Goal: Obtain resource: Download file/media

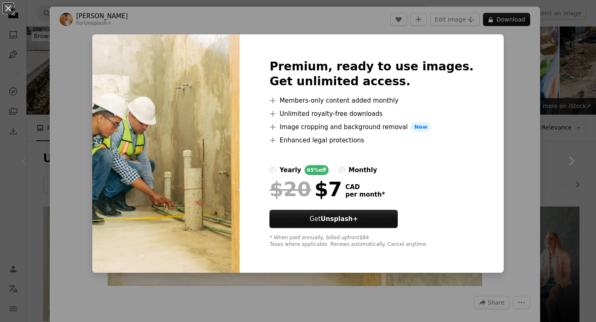
click at [513, 21] on div "An X shape Premium, ready to use images. Get unlimited access. A plus sign Memb…" at bounding box center [298, 161] width 596 height 322
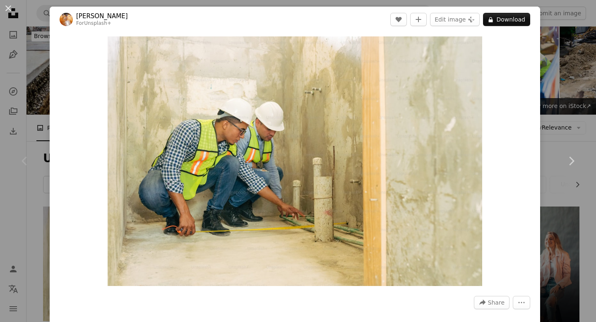
click at [513, 21] on button "A lock Download" at bounding box center [506, 19] width 47 height 13
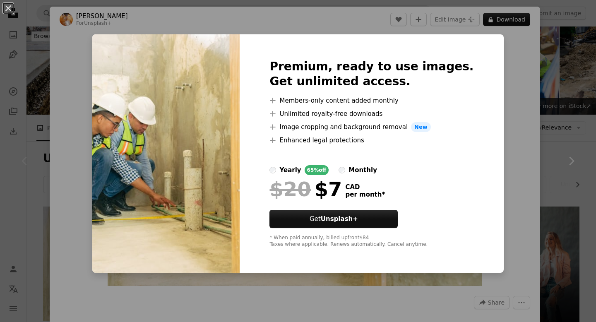
click at [525, 123] on div "An X shape Premium, ready to use images. Get unlimited access. A plus sign Memb…" at bounding box center [298, 161] width 596 height 322
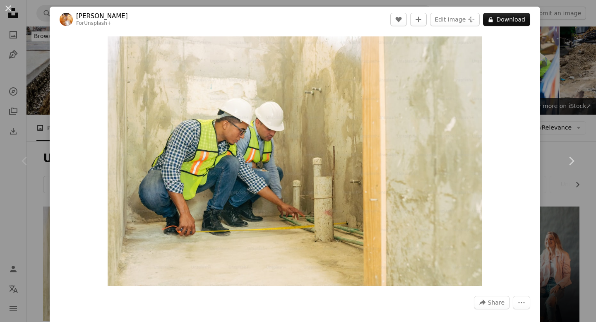
click at [11, 164] on div "Chevron left" at bounding box center [25, 161] width 50 height 80
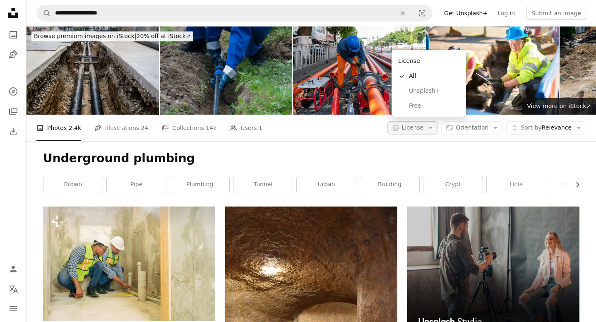
click at [434, 124] on icon "Arrow down" at bounding box center [430, 127] width 7 height 7
click at [423, 109] on span "Free" at bounding box center [434, 106] width 51 height 8
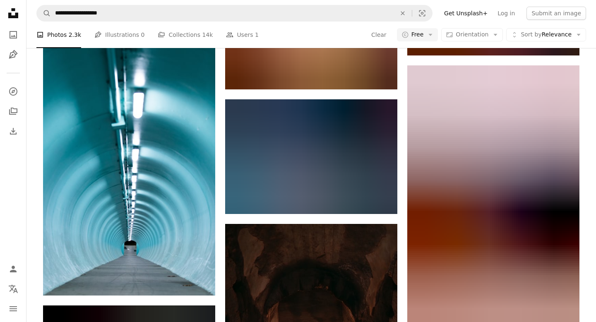
scroll to position [14437, 0]
